Goal: Navigation & Orientation: Find specific page/section

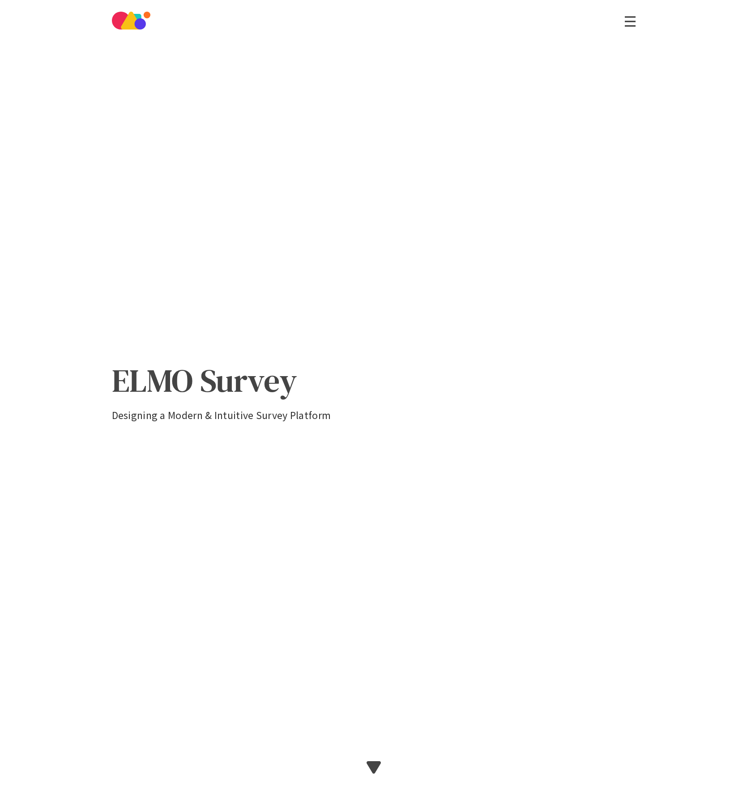
click at [122, 26] on img at bounding box center [131, 21] width 38 height 18
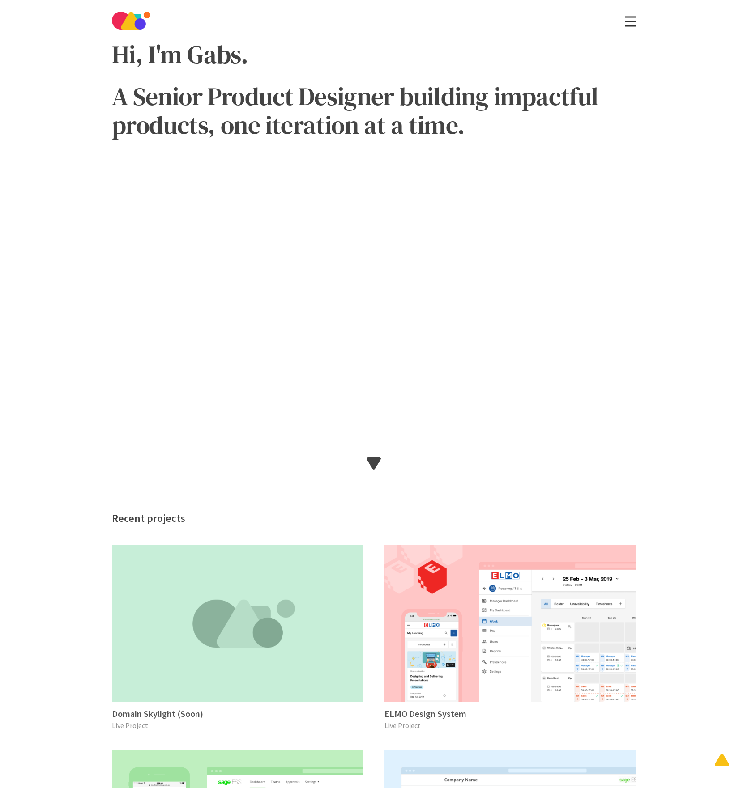
scroll to position [163, 0]
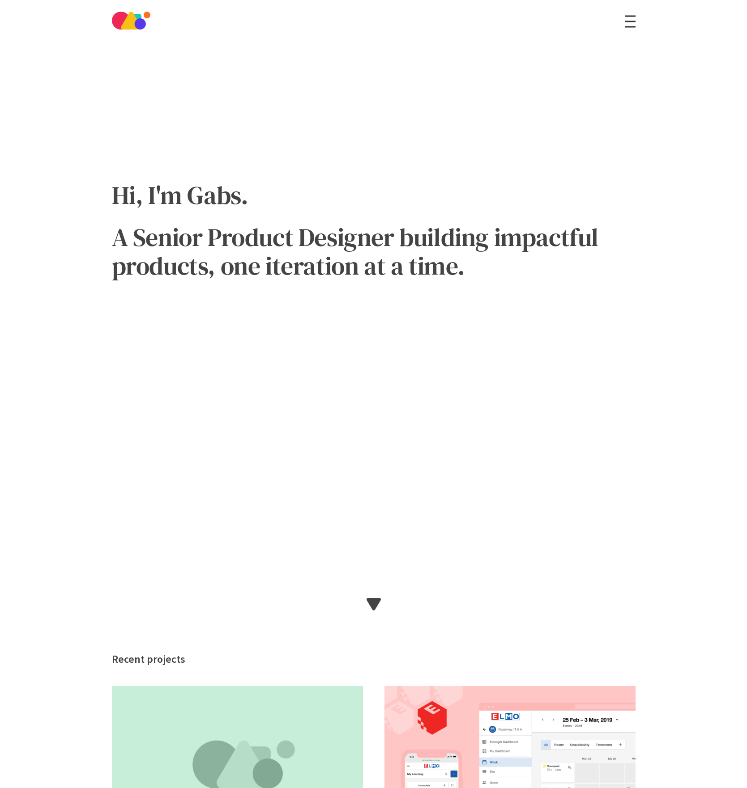
click at [633, 22] on link at bounding box center [629, 21] width 11 height 10
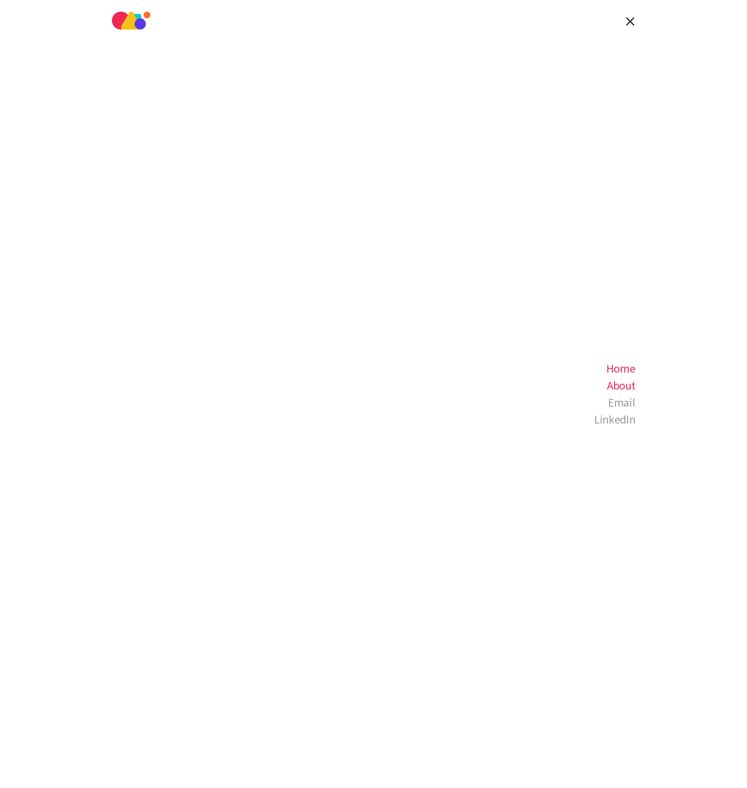
click at [620, 384] on span "About" at bounding box center [621, 386] width 29 height 12
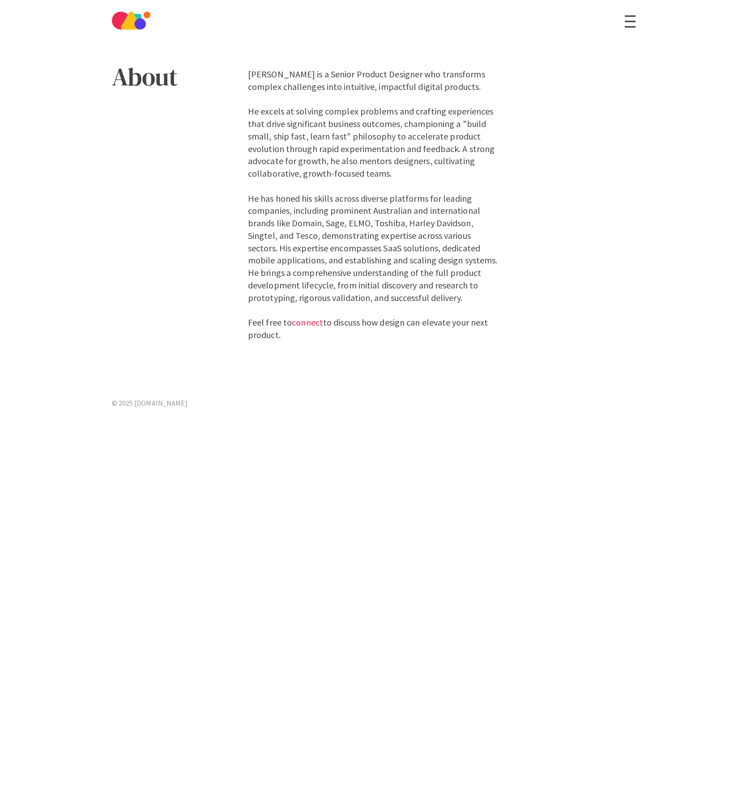
click at [629, 22] on link at bounding box center [629, 21] width 11 height 10
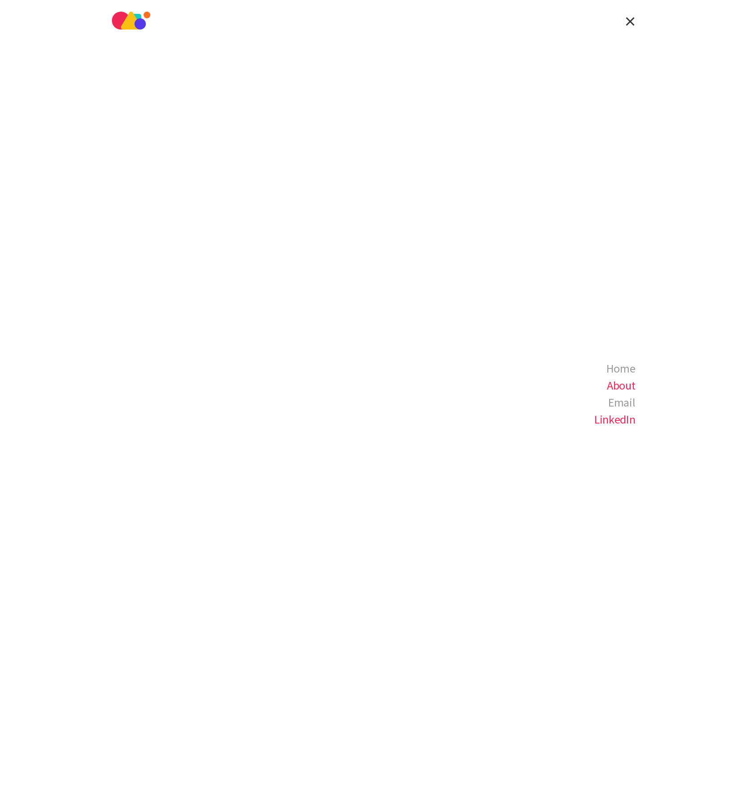
click at [595, 416] on span "LinkedIn" at bounding box center [614, 420] width 41 height 12
click at [624, 366] on span "Home" at bounding box center [620, 369] width 29 height 12
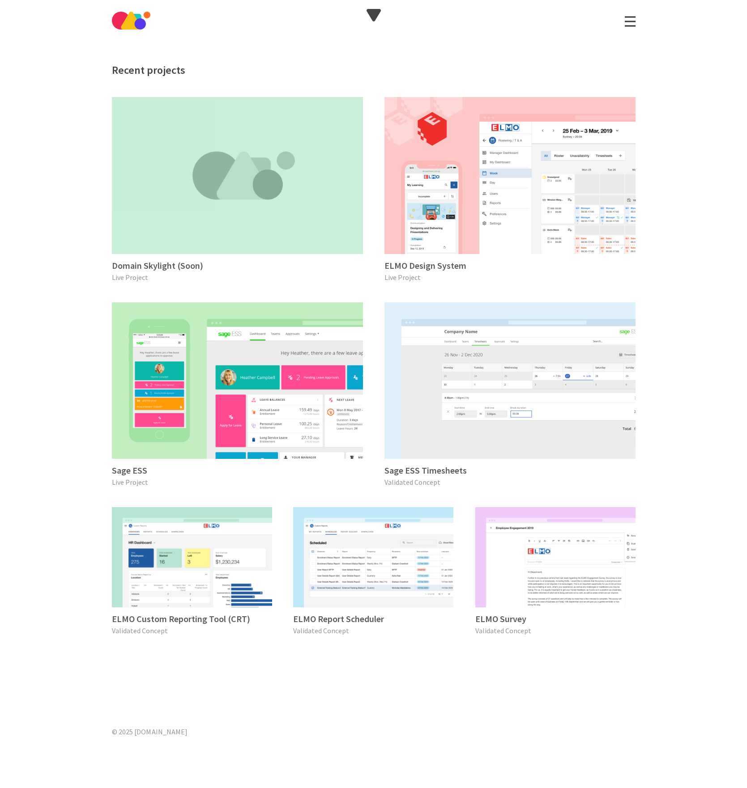
scroll to position [758, 0]
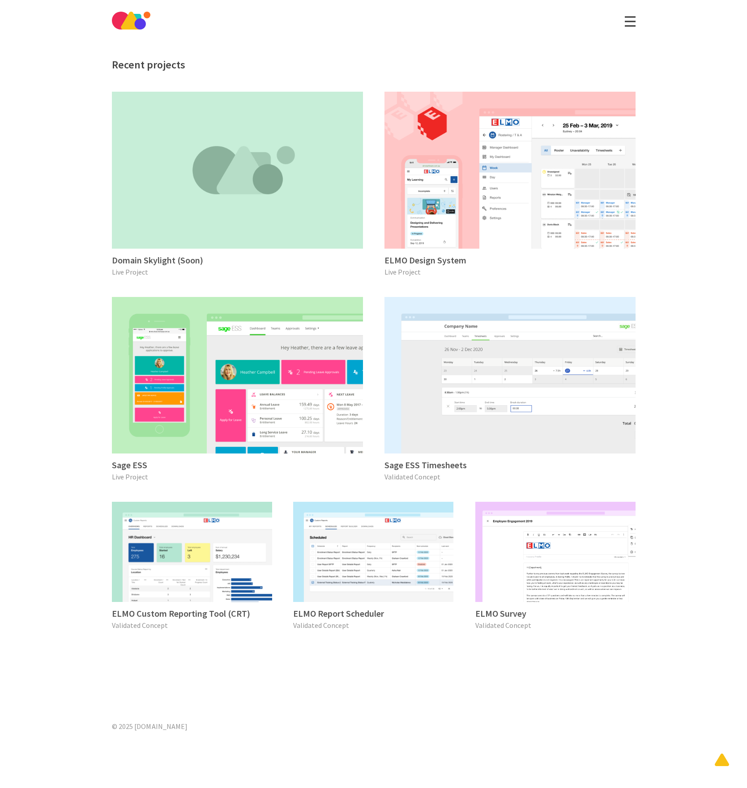
click at [527, 573] on div "ELMO Survey Validated Concept" at bounding box center [555, 552] width 160 height 100
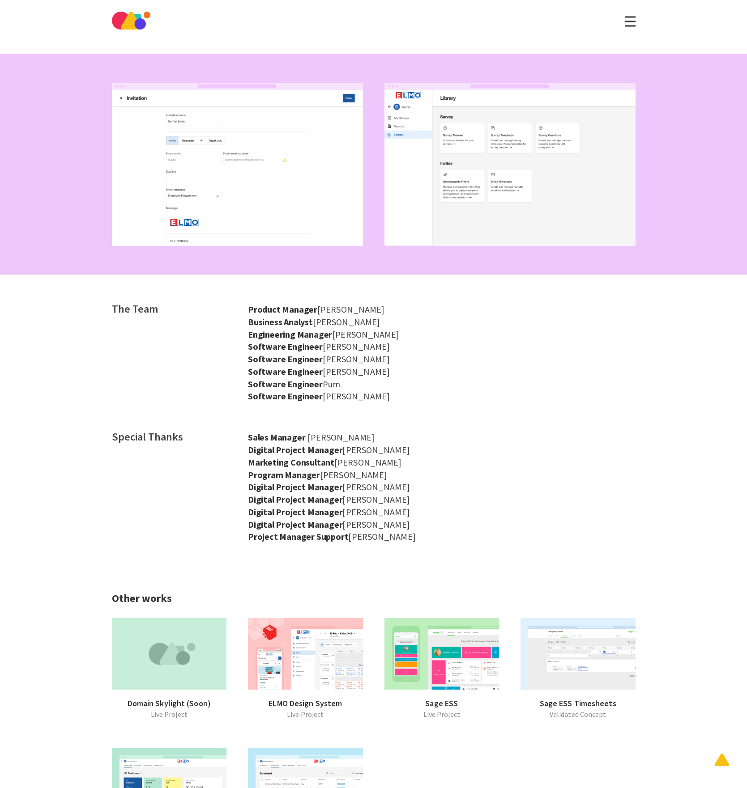
scroll to position [3052, 0]
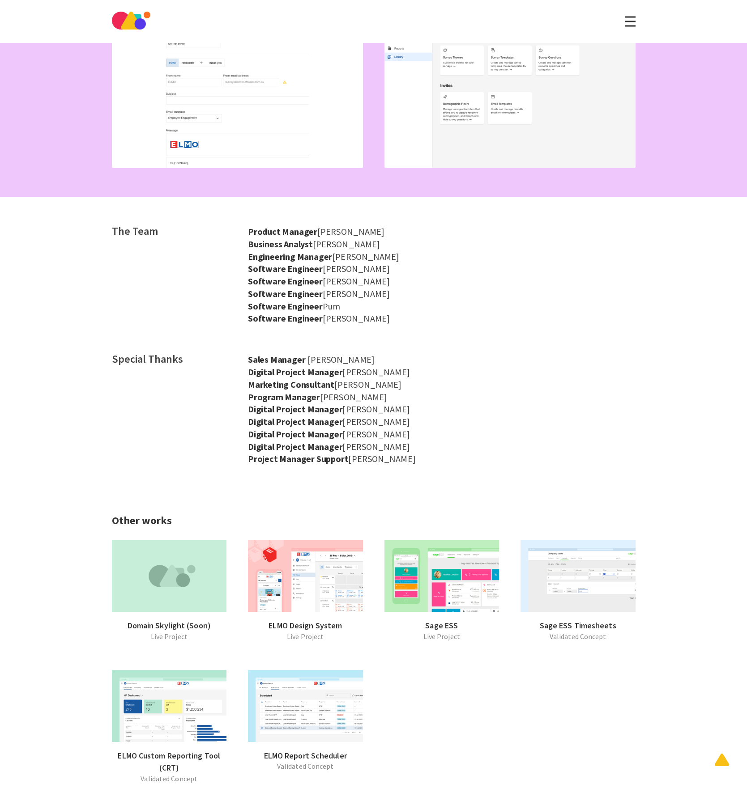
click at [313, 562] on img at bounding box center [305, 576] width 115 height 72
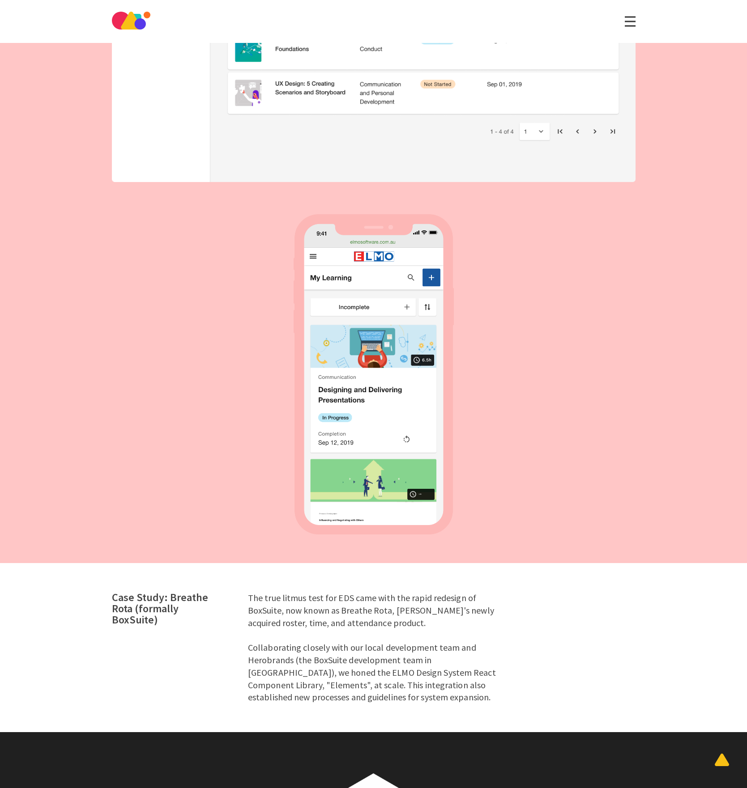
scroll to position [4686, 0]
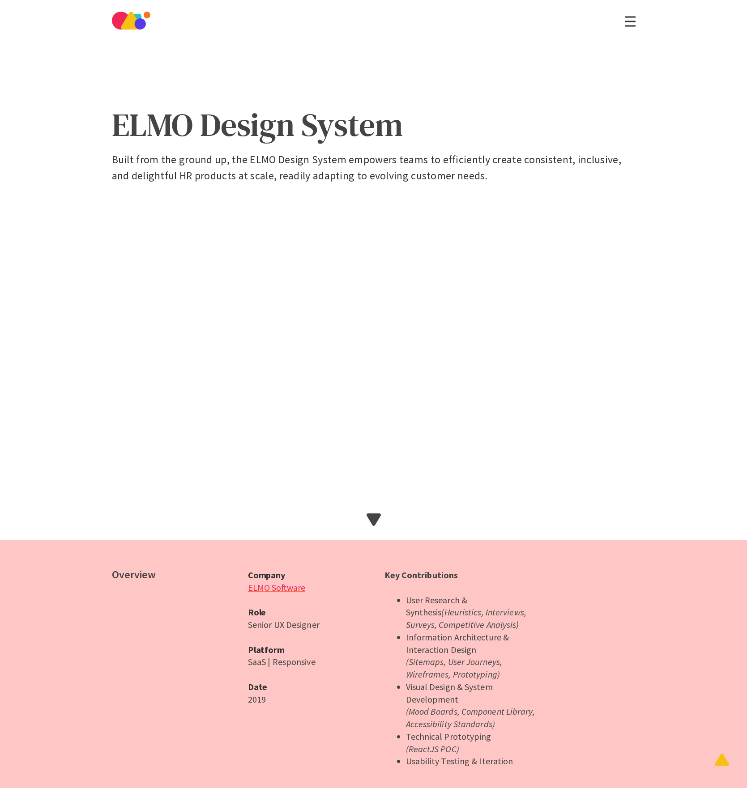
scroll to position [0, 0]
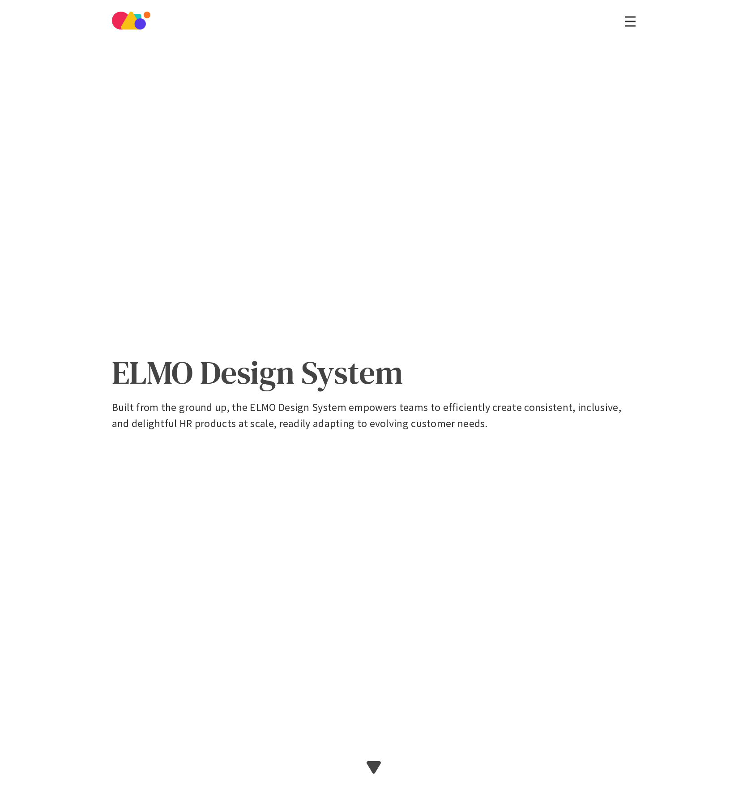
click at [177, 117] on div "ELMO Design System Built from the ground up, the ELMO Design System empowers te…" at bounding box center [373, 394] width 545 height 788
